Goal: Information Seeking & Learning: Learn about a topic

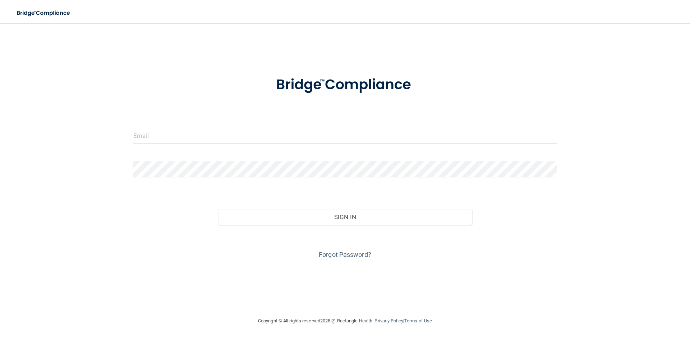
click at [197, 122] on form "Invalid email/password. You don't have permission to access that page. Sign In …" at bounding box center [344, 163] width 423 height 194
click at [189, 130] on input "email" at bounding box center [344, 135] width 423 height 16
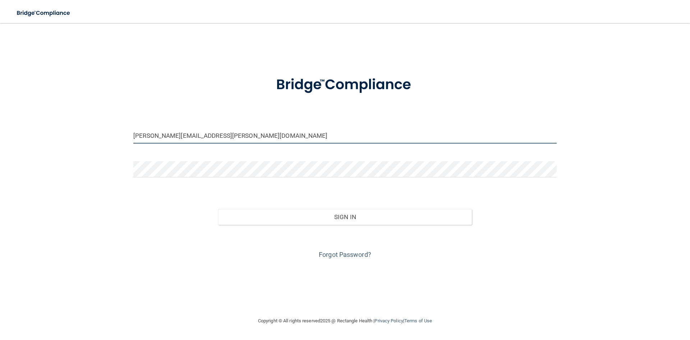
type input "[PERSON_NAME][EMAIL_ADDRESS][PERSON_NAME][DOMAIN_NAME]"
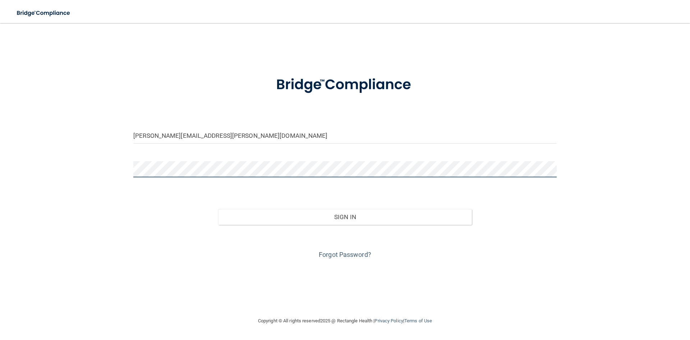
click at [218, 209] on button "Sign In" at bounding box center [345, 217] width 254 height 16
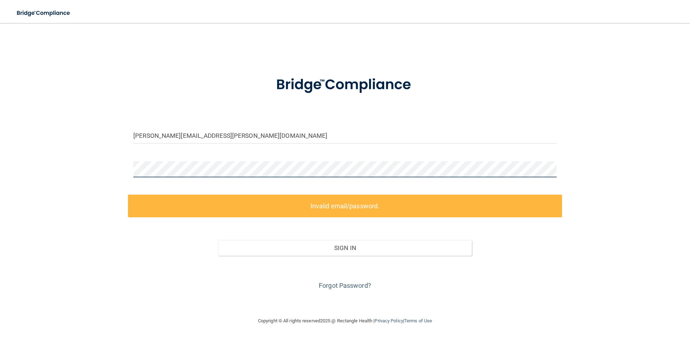
click at [62, 160] on div "[PERSON_NAME][EMAIL_ADDRESS][PERSON_NAME][DOMAIN_NAME] Invalid email/password. …" at bounding box center [344, 169] width 661 height 279
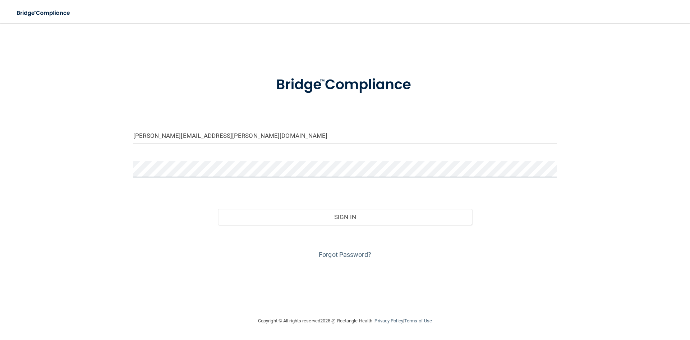
click at [218, 209] on button "Sign In" at bounding box center [345, 217] width 254 height 16
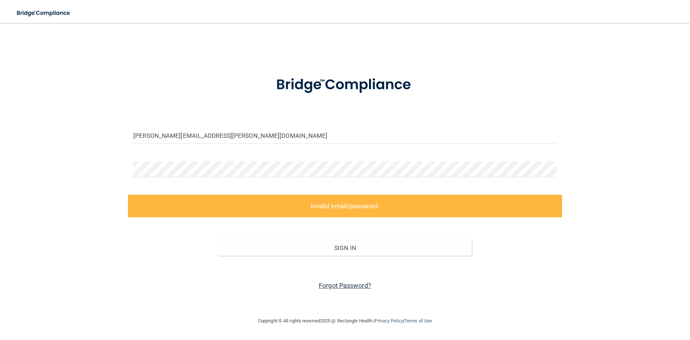
click at [333, 283] on link "Forgot Password?" at bounding box center [345, 285] width 52 height 8
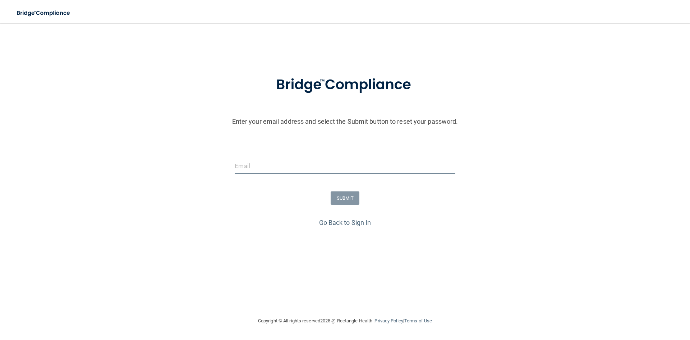
click at [341, 168] on input "email" at bounding box center [345, 166] width 220 height 16
type input "[PERSON_NAME][EMAIL_ADDRESS][PERSON_NAME][DOMAIN_NAME]"
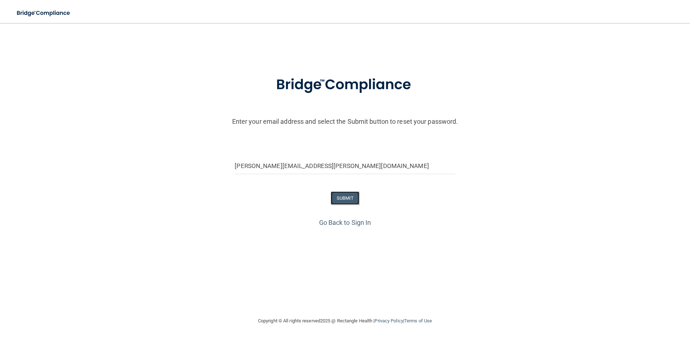
click at [345, 198] on button "SUBMIT" at bounding box center [345, 197] width 29 height 13
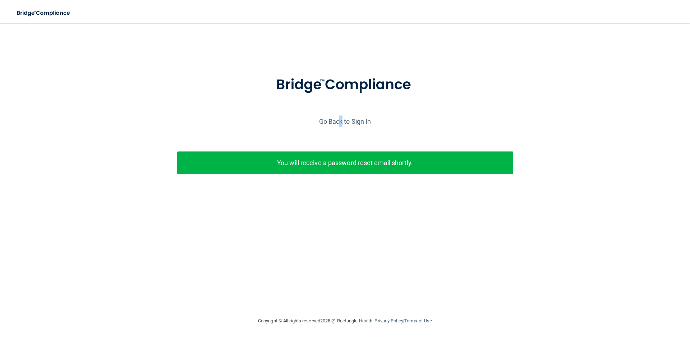
click at [341, 116] on div "Go Back to Sign In" at bounding box center [345, 121] width 694 height 12
click at [341, 118] on link "Go Back to Sign In" at bounding box center [345, 122] width 52 height 8
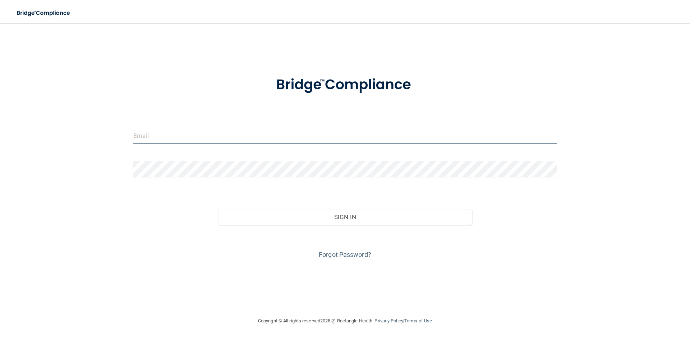
click at [326, 131] on input "email" at bounding box center [344, 135] width 423 height 16
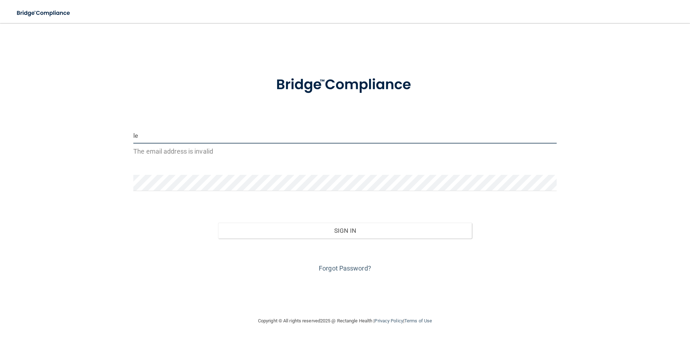
click at [185, 135] on input "le" at bounding box center [344, 135] width 423 height 16
drag, startPoint x: 178, startPoint y: 143, endPoint x: 85, endPoint y: 133, distance: 93.3
click at [85, 133] on div "[PERSON_NAME] The email address is invalid Invalid email/password. You don't ha…" at bounding box center [344, 169] width 661 height 279
type input "l"
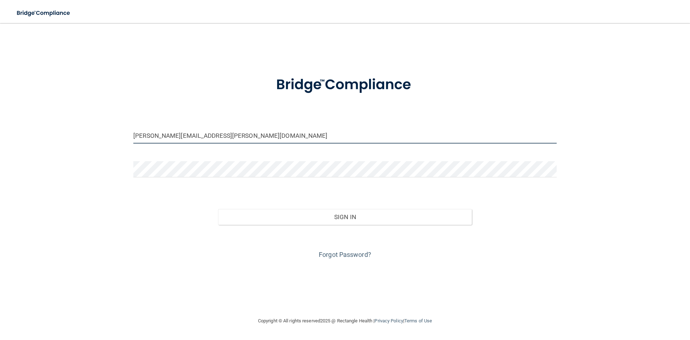
type input "[PERSON_NAME][EMAIL_ADDRESS][PERSON_NAME][DOMAIN_NAME]"
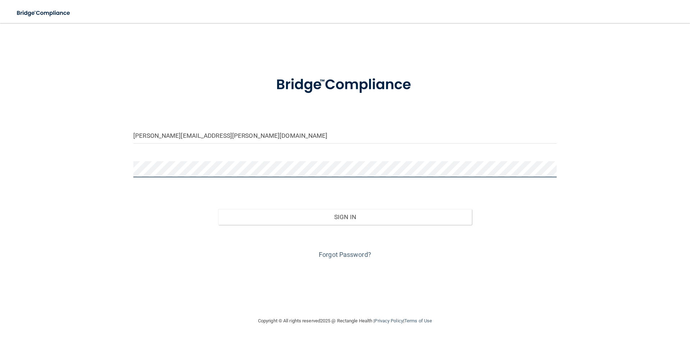
click at [218, 209] on button "Sign In" at bounding box center [345, 217] width 254 height 16
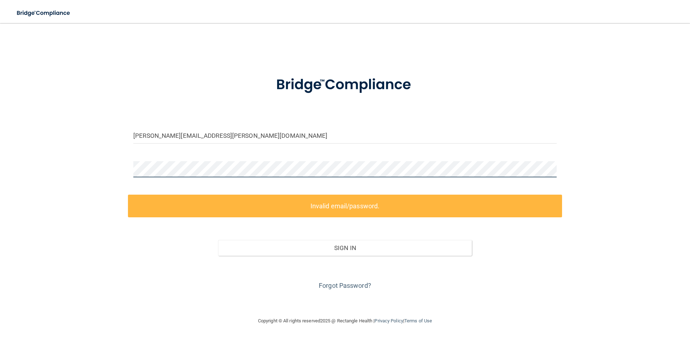
click at [83, 173] on div "[PERSON_NAME][EMAIL_ADDRESS][PERSON_NAME][DOMAIN_NAME] Invalid email/password. …" at bounding box center [344, 169] width 661 height 279
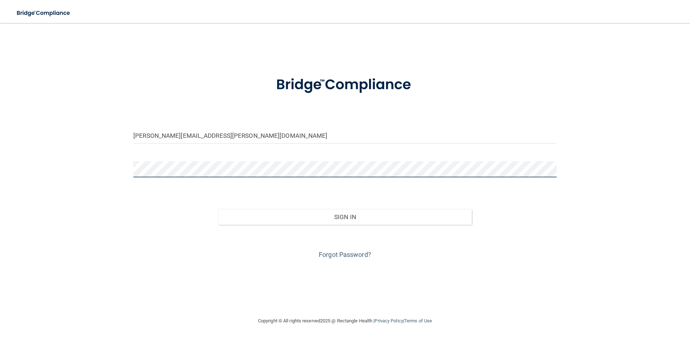
click at [218, 209] on button "Sign In" at bounding box center [345, 217] width 254 height 16
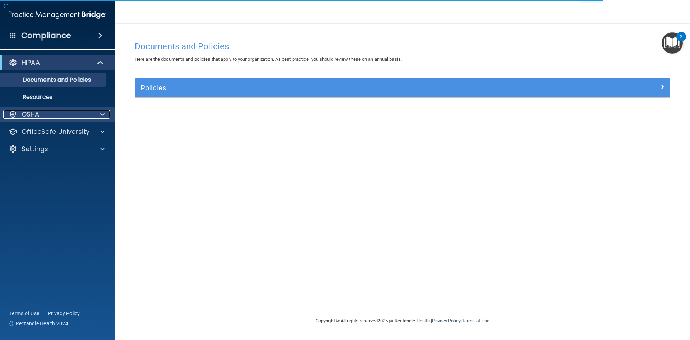
click at [104, 113] on span at bounding box center [102, 114] width 4 height 9
click at [31, 116] on p "OSHA" at bounding box center [31, 114] width 18 height 9
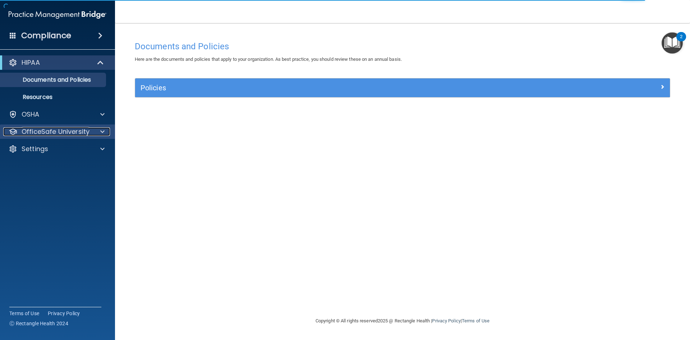
click at [97, 134] on div at bounding box center [101, 131] width 18 height 9
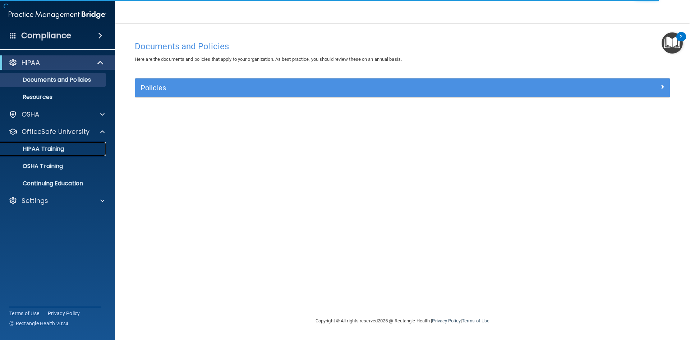
click at [45, 146] on p "HIPAA Training" at bounding box center [34, 148] width 59 height 7
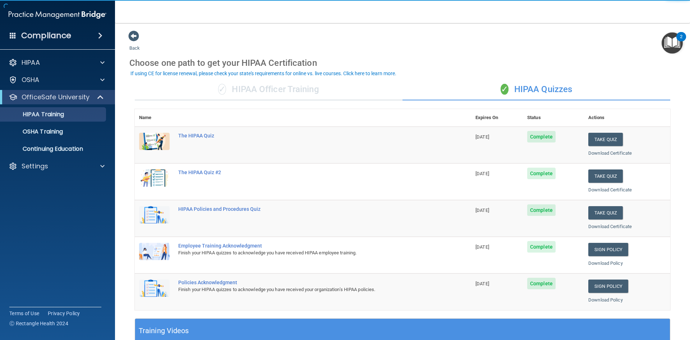
click at [142, 141] on img at bounding box center [154, 141] width 31 height 17
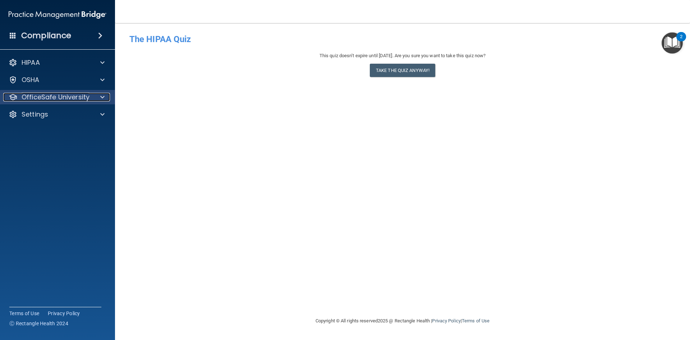
click at [98, 99] on div at bounding box center [101, 97] width 18 height 9
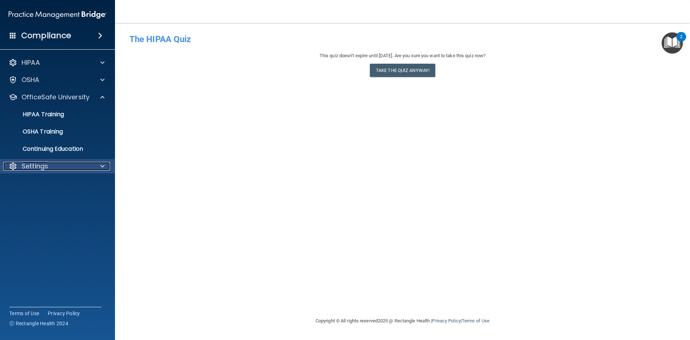
click at [102, 167] on span at bounding box center [102, 166] width 4 height 9
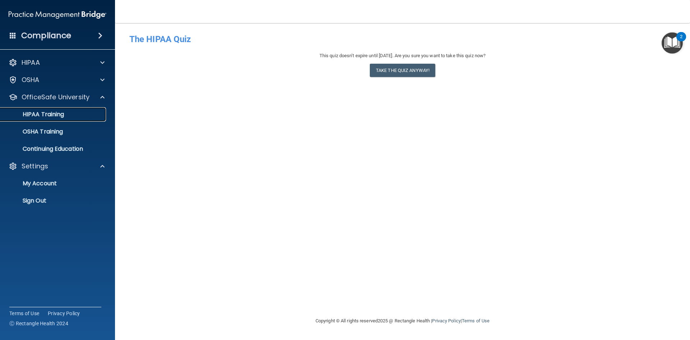
click at [56, 113] on p "HIPAA Training" at bounding box center [34, 114] width 59 height 7
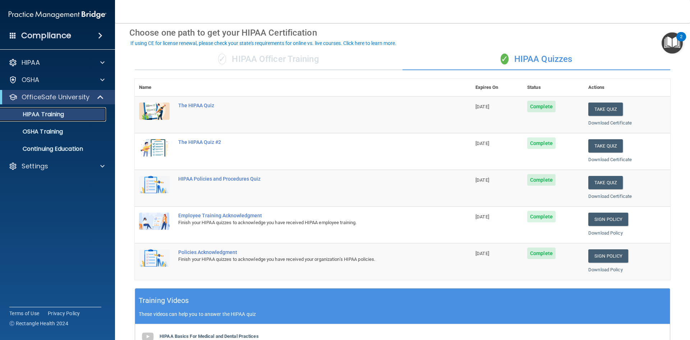
scroll to position [72, 0]
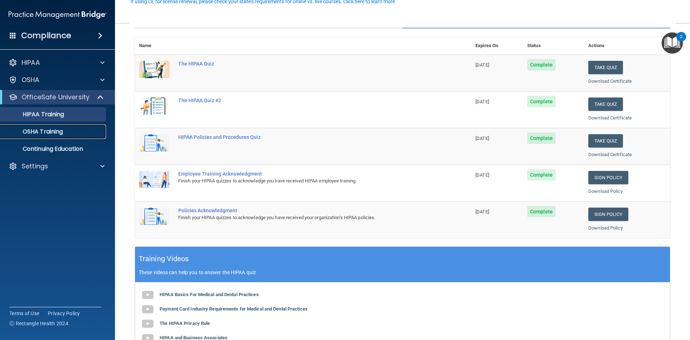
click at [50, 127] on link "OSHA Training" at bounding box center [49, 131] width 113 height 14
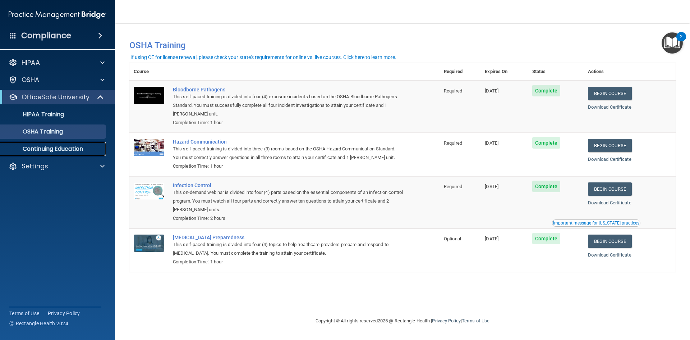
click at [63, 151] on p "Continuing Education" at bounding box center [54, 148] width 98 height 7
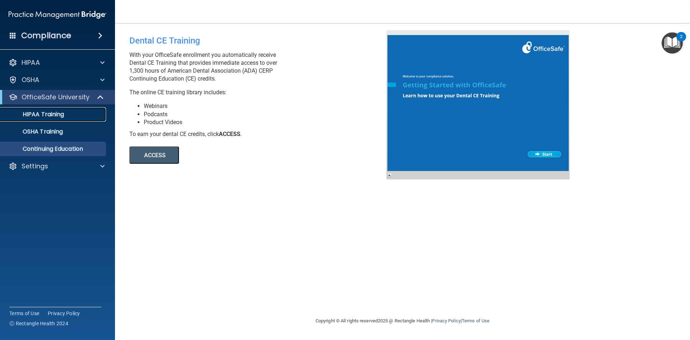
click at [55, 117] on p "HIPAA Training" at bounding box center [34, 114] width 59 height 7
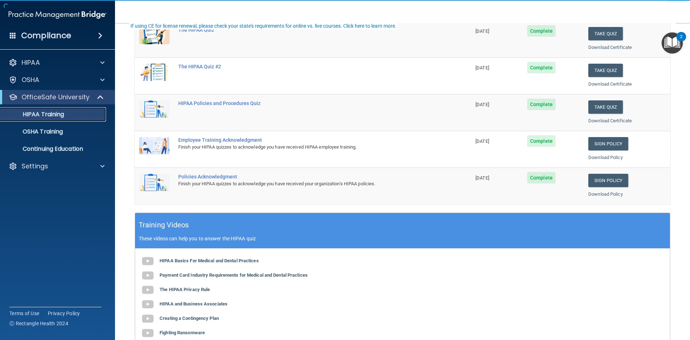
scroll to position [108, 0]
